Goal: Find specific page/section: Find specific page/section

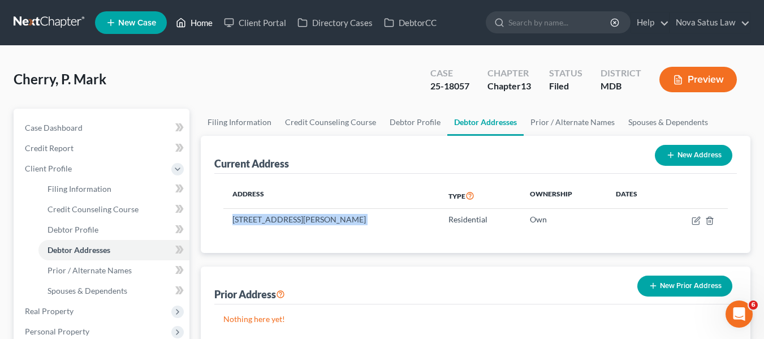
click at [200, 27] on link "Home" at bounding box center [194, 22] width 48 height 20
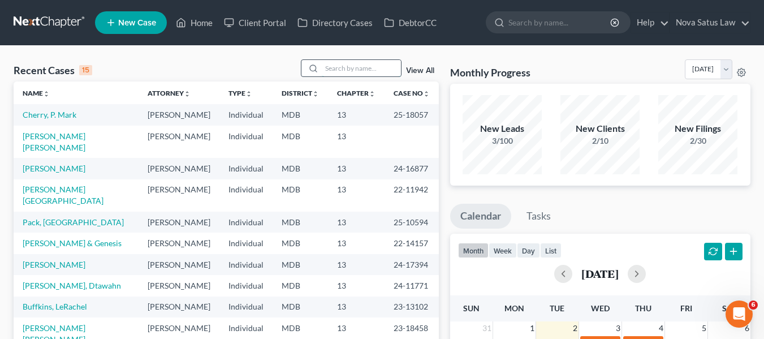
click at [350, 66] on input "search" at bounding box center [361, 68] width 79 height 16
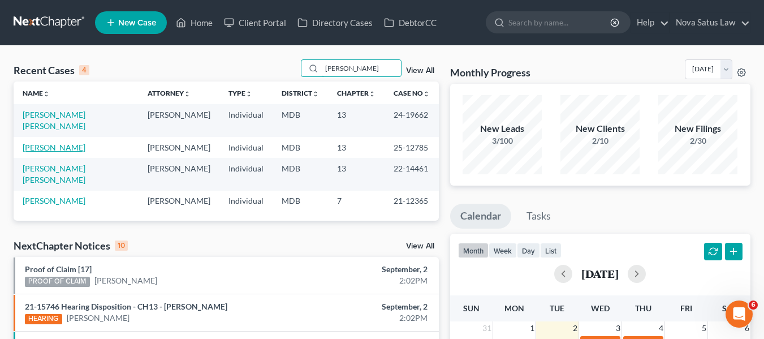
type input "[PERSON_NAME]"
click at [51, 142] on link "[PERSON_NAME]" at bounding box center [54, 147] width 63 height 10
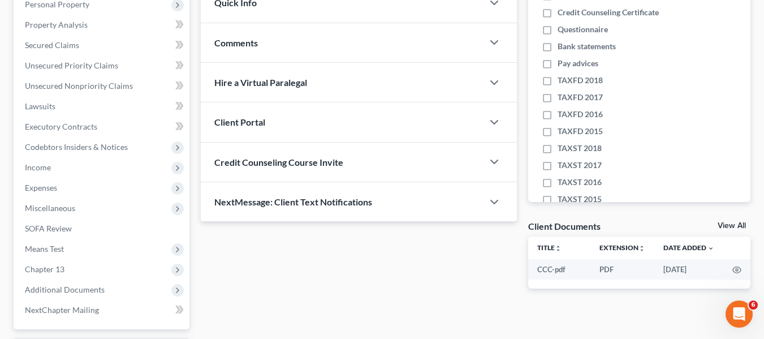
scroll to position [303, 0]
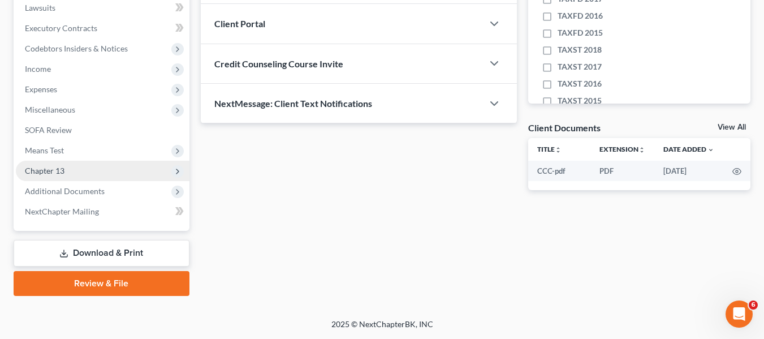
click at [54, 171] on span "Chapter 13" at bounding box center [45, 171] width 40 height 10
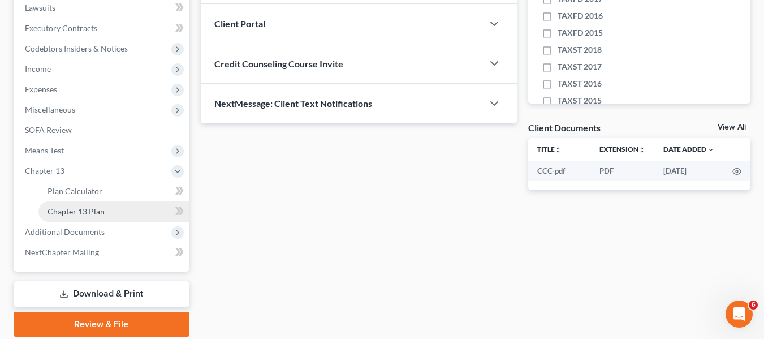
click at [75, 210] on span "Chapter 13 Plan" at bounding box center [75, 211] width 57 height 10
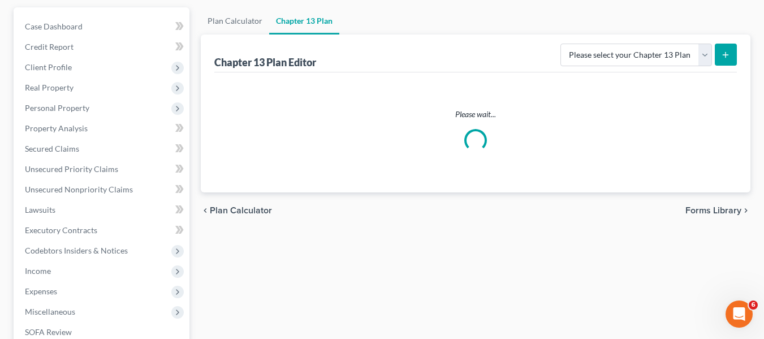
scroll to position [105, 0]
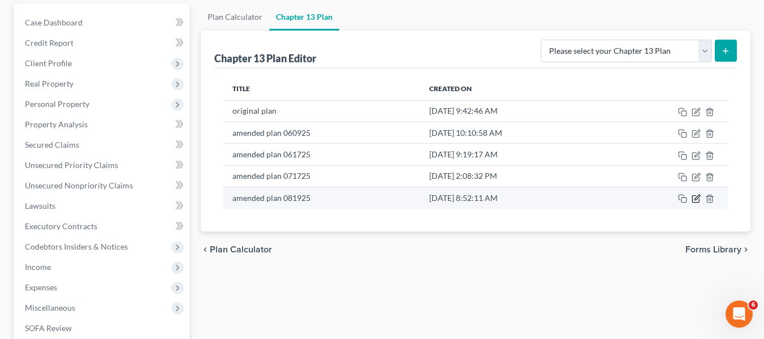
click at [695, 200] on icon "button" at bounding box center [696, 197] width 5 height 5
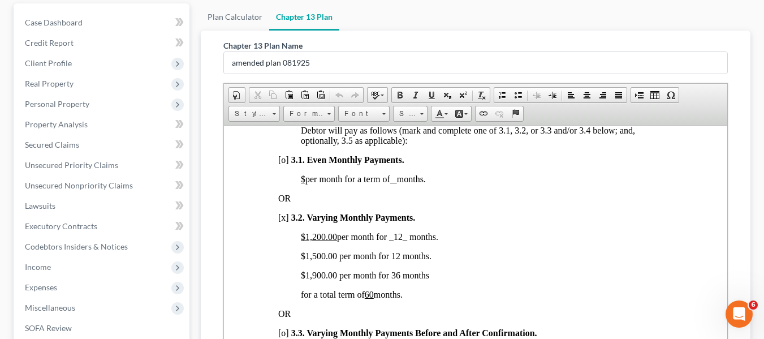
scroll to position [833, 0]
